Goal: Information Seeking & Learning: Understand process/instructions

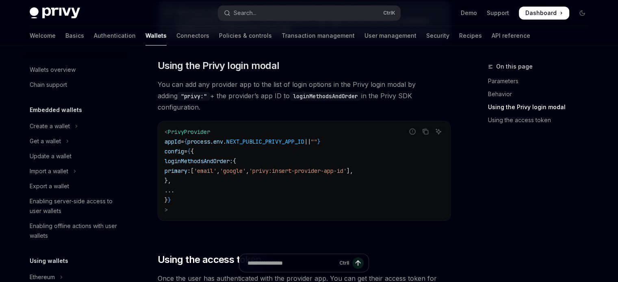
scroll to position [530, 0]
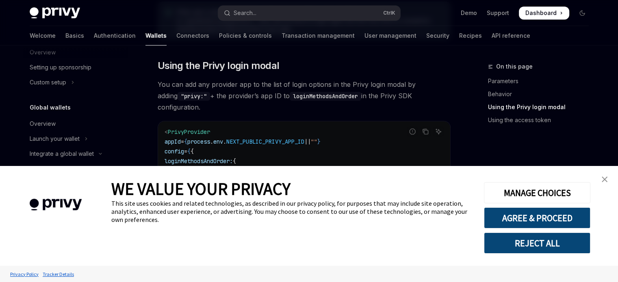
type textarea "*"
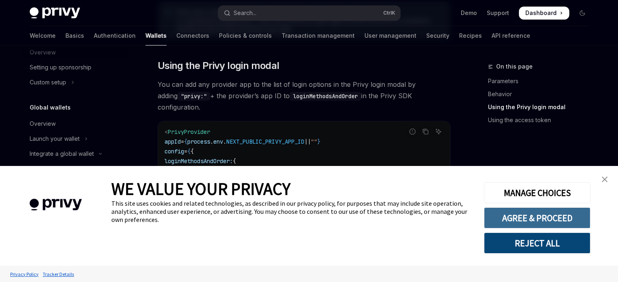
click at [529, 223] on button "AGREE & PROCEED" at bounding box center [537, 218] width 106 height 21
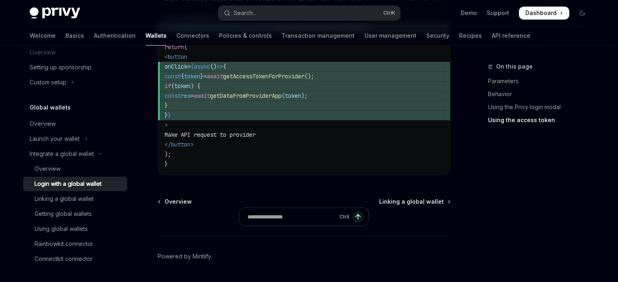
scroll to position [906, 0]
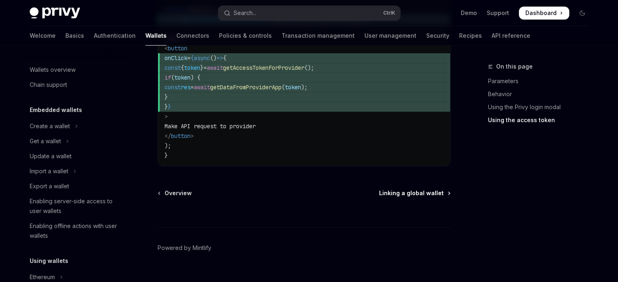
scroll to position [530, 0]
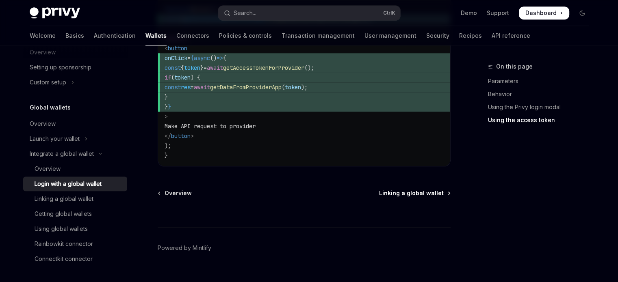
click at [432, 189] on span "Linking a global wallet" at bounding box center [411, 193] width 65 height 8
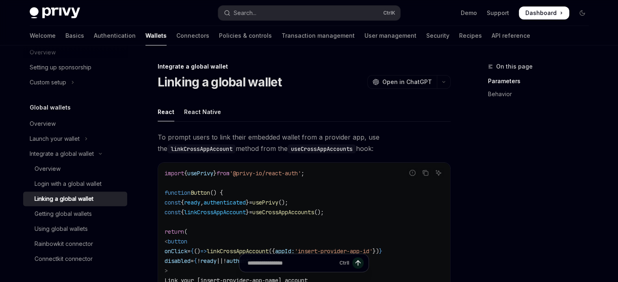
drag, startPoint x: 477, startPoint y: 211, endPoint x: 458, endPoint y: 21, distance: 191.1
click at [54, 56] on div at bounding box center [75, 52] width 104 height 13
click at [39, 50] on div at bounding box center [75, 52] width 104 height 13
click at [201, 113] on div "React Native" at bounding box center [202, 111] width 37 height 19
type textarea "*"
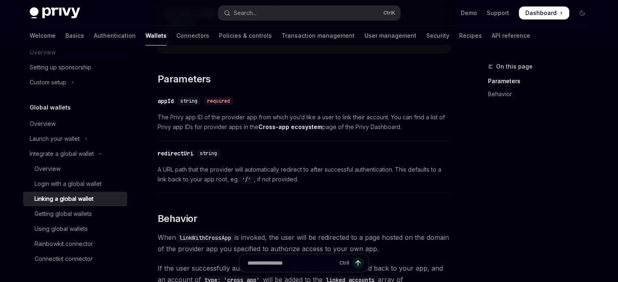
scroll to position [284, 0]
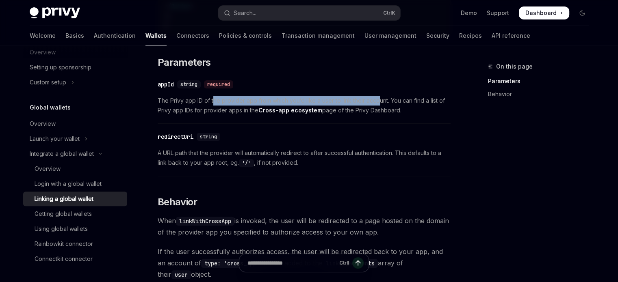
drag, startPoint x: 212, startPoint y: 101, endPoint x: 379, endPoint y: 100, distance: 167.0
click at [379, 100] on span "The Privy app ID of the provider app from which you’d like a user to link their…" at bounding box center [304, 106] width 293 height 20
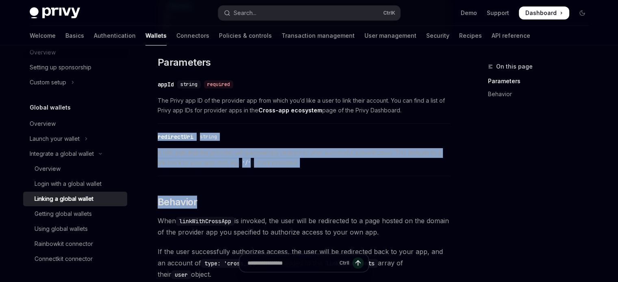
drag, startPoint x: 159, startPoint y: 141, endPoint x: 431, endPoint y: 185, distance: 275.4
click at [432, 185] on div "Integrate a global wallet Linking a global wallet OpenAI Open in ChatGPT OpenAI…" at bounding box center [228, 143] width 449 height 733
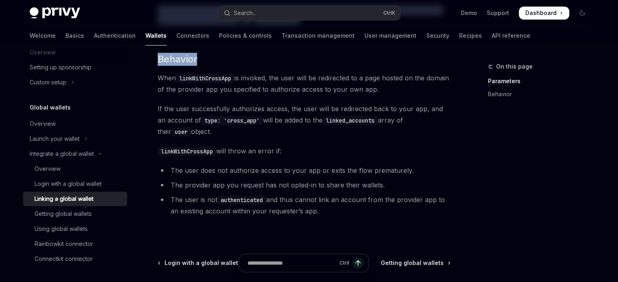
scroll to position [479, 0]
